Goal: Information Seeking & Learning: Learn about a topic

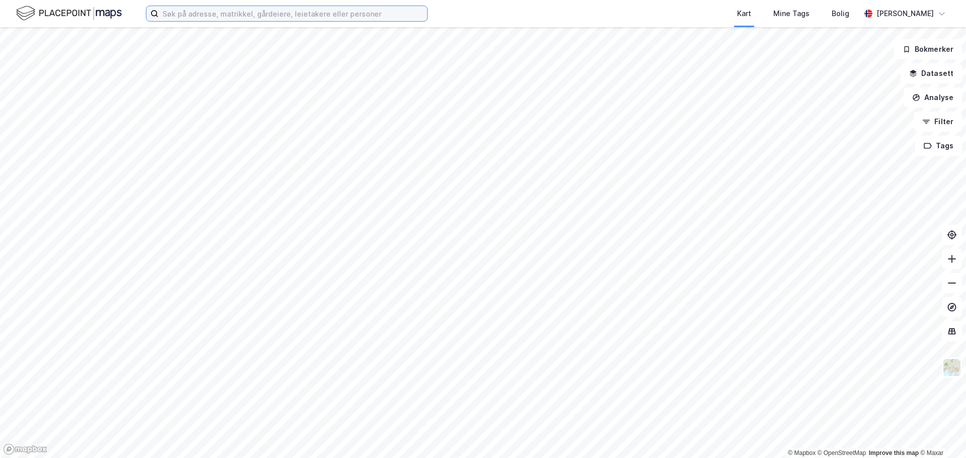
click at [205, 13] on input at bounding box center [292, 13] width 269 height 15
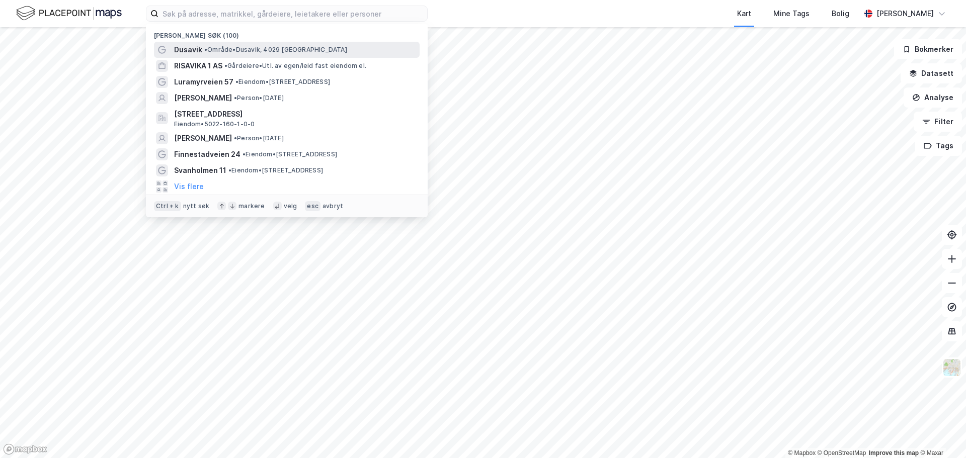
click at [193, 50] on span "Dusavik" at bounding box center [188, 50] width 28 height 12
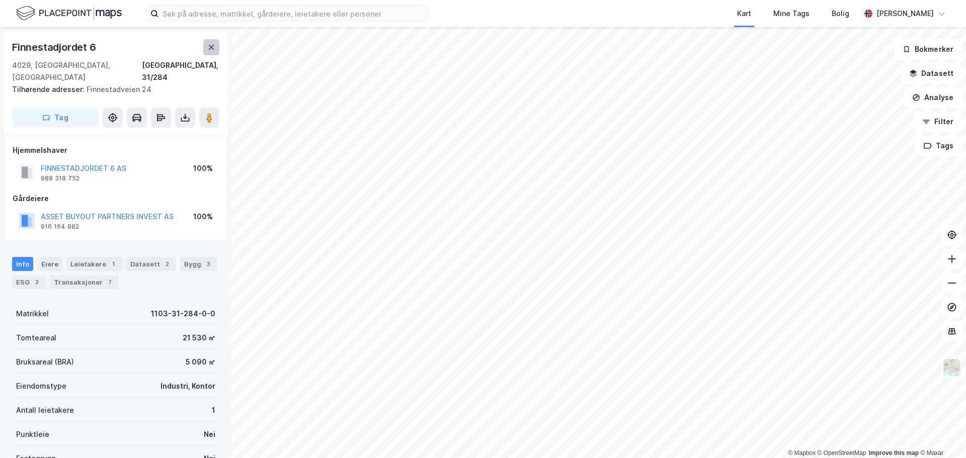
click at [213, 45] on icon at bounding box center [212, 47] width 6 height 5
